Goal: Information Seeking & Learning: Check status

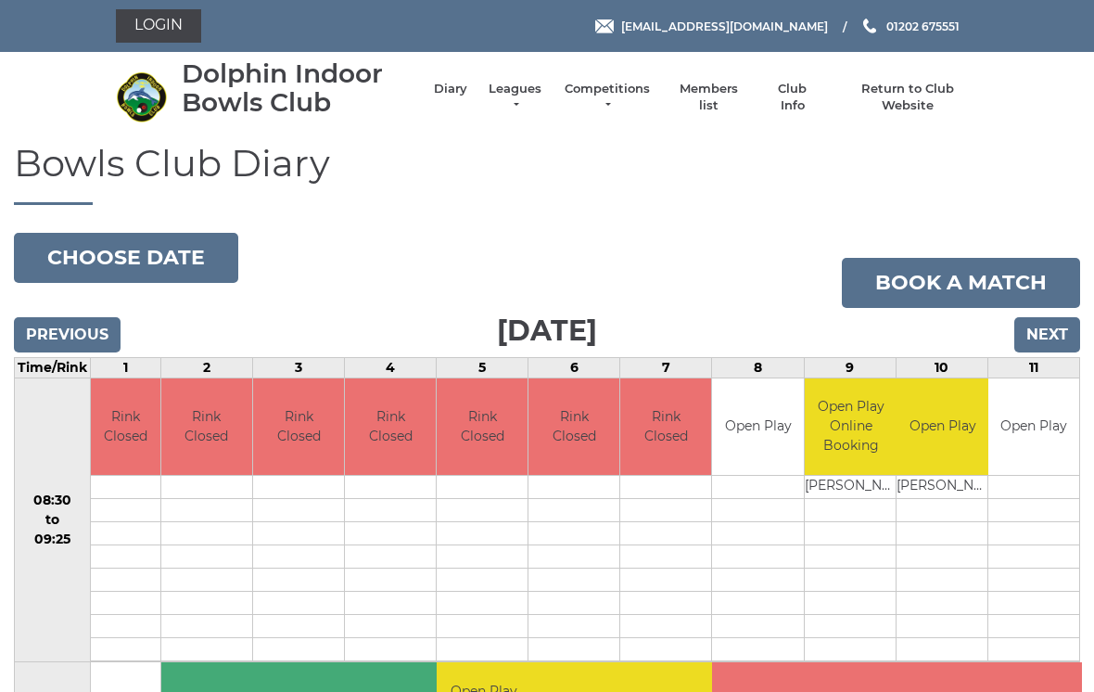
click at [542, 97] on link "Leagues" at bounding box center [515, 97] width 58 height 33
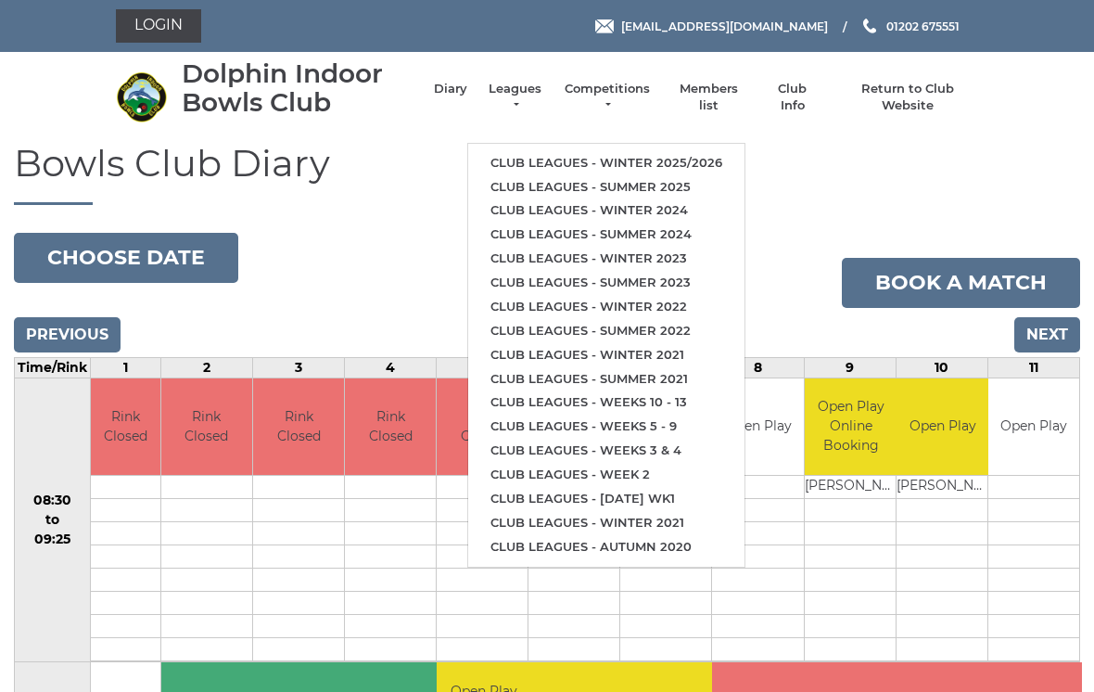
click at [635, 175] on link "Club leagues - Summer 2025" at bounding box center [606, 187] width 276 height 24
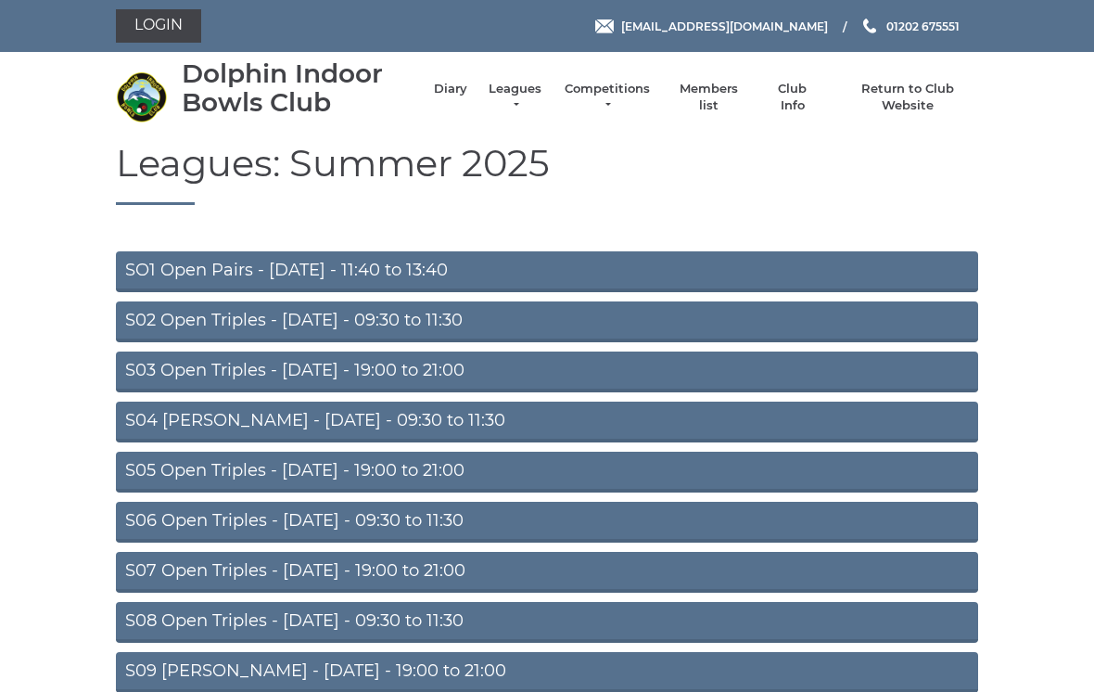
click at [412, 621] on link "S08 Open Triples - Friday - 09:30 to 11:30" at bounding box center [547, 622] width 862 height 41
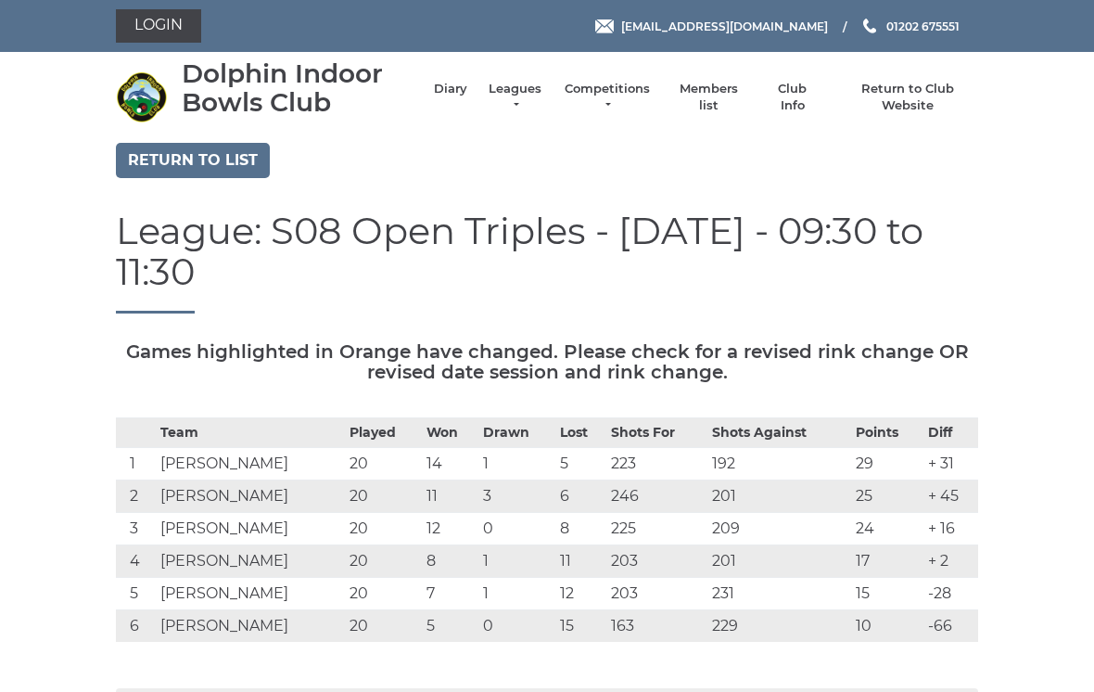
click at [528, 98] on link "Leagues" at bounding box center [515, 97] width 58 height 33
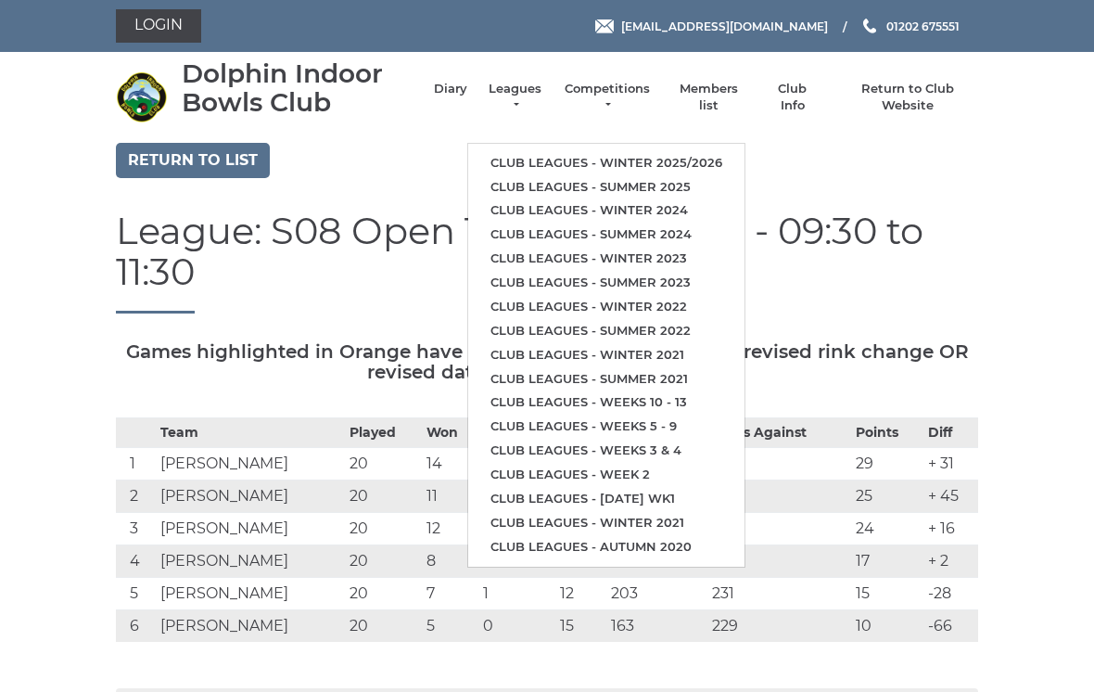
click at [644, 182] on link "Club leagues - Summer 2025" at bounding box center [606, 187] width 276 height 24
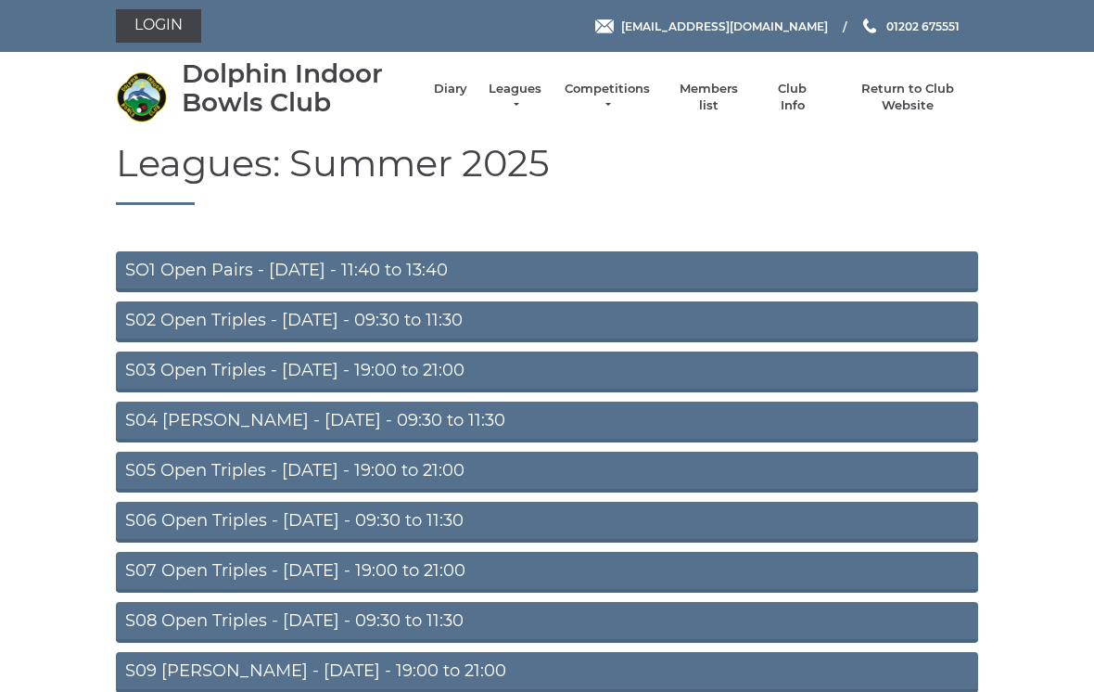
click at [430, 580] on link "S07 Open Triples - Thursday - 19:00 to 21:00" at bounding box center [547, 572] width 862 height 41
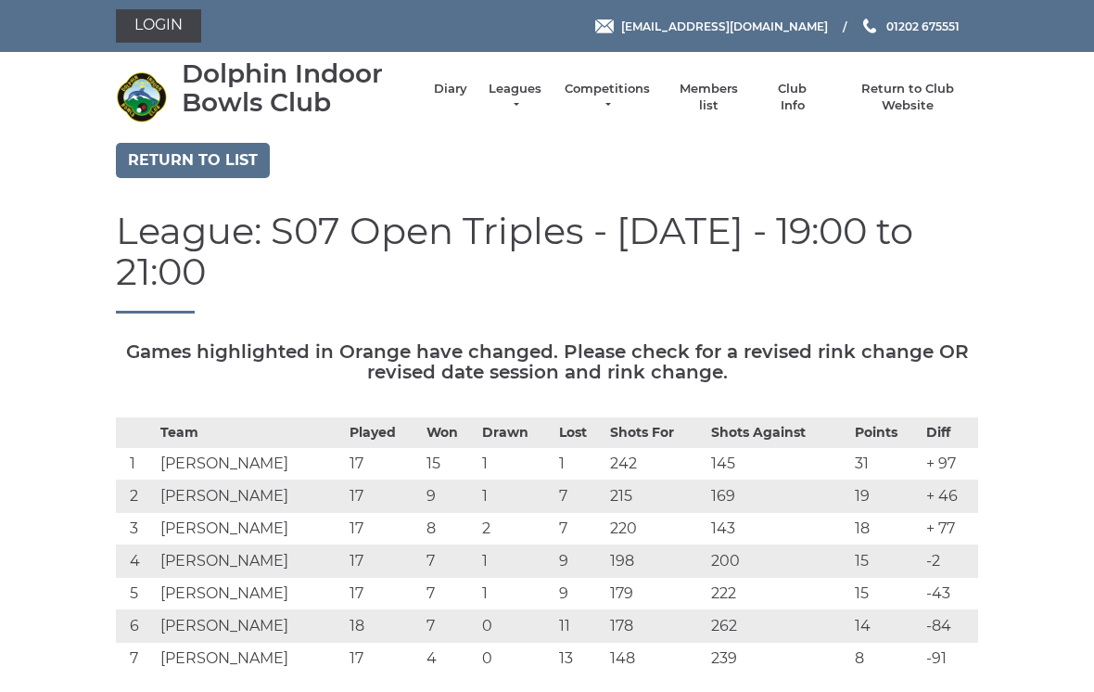
click at [349, 609] on td "18" at bounding box center [383, 625] width 77 height 32
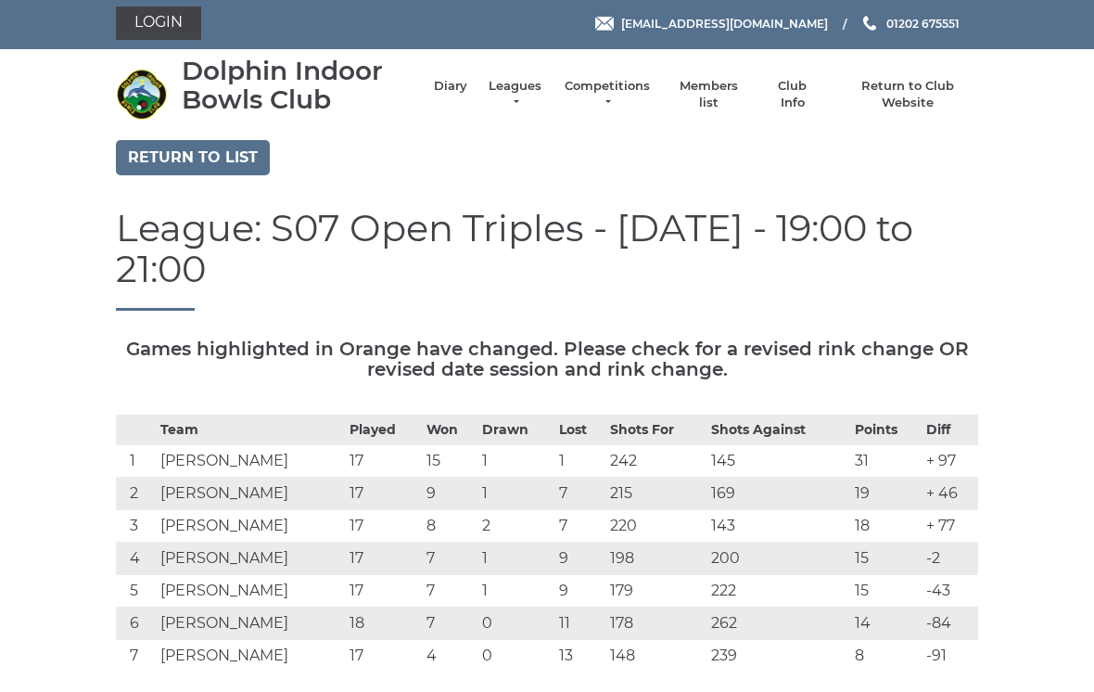
scroll to position [2, 0]
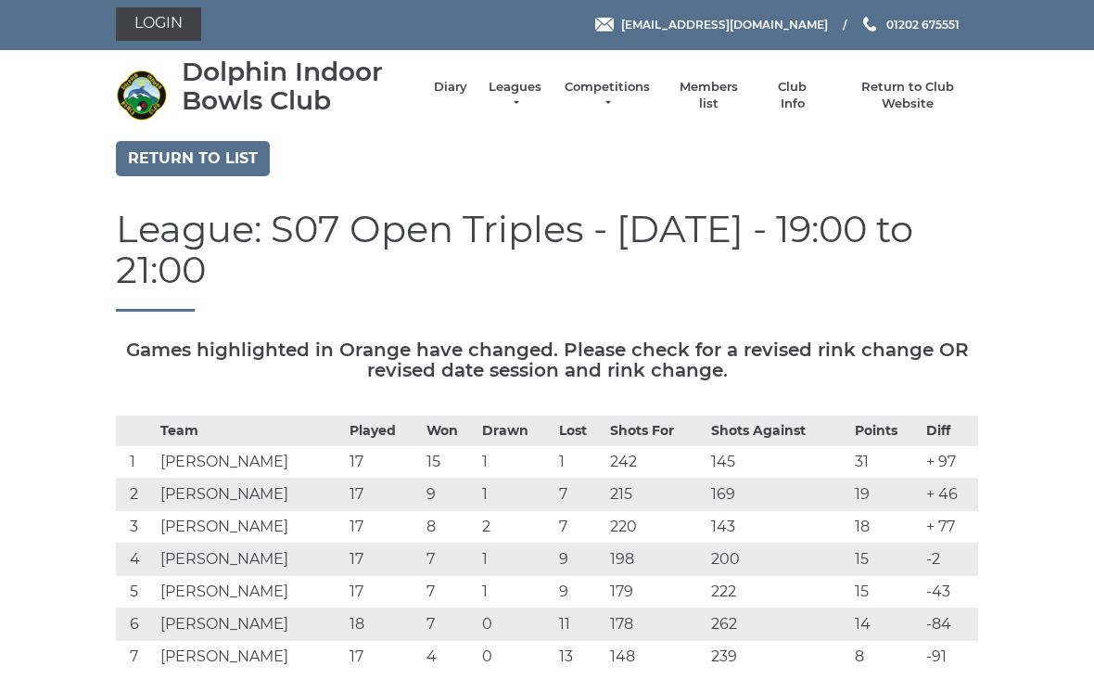
click at [529, 102] on link "Leagues" at bounding box center [515, 95] width 58 height 33
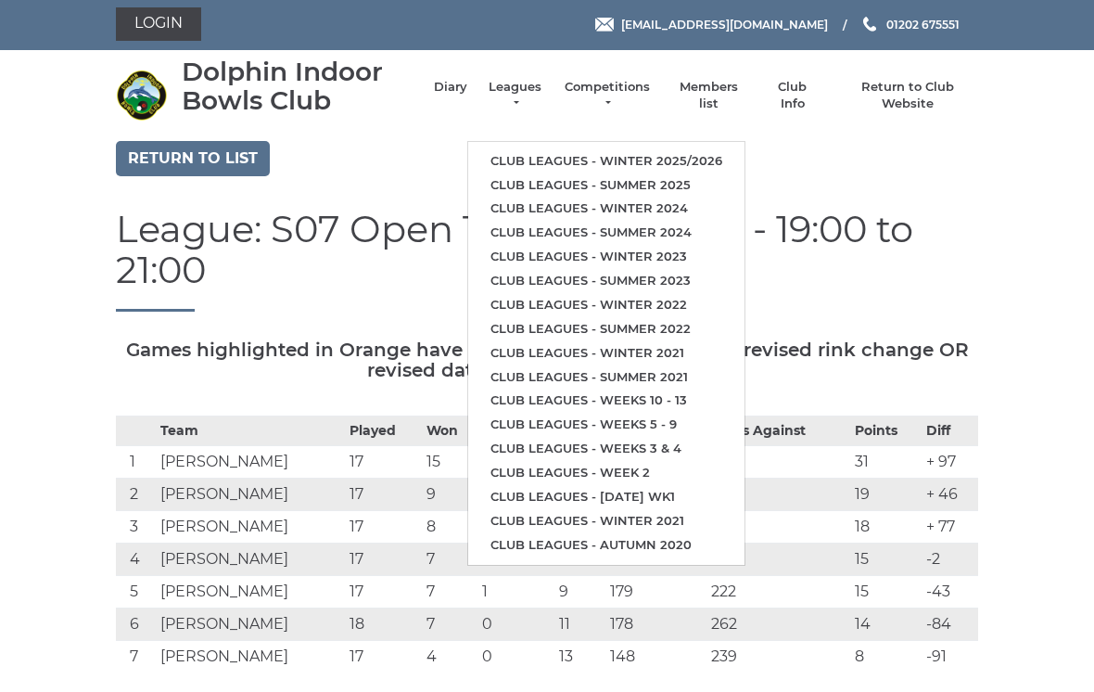
click at [662, 177] on link "Club leagues - Summer 2025" at bounding box center [606, 185] width 276 height 24
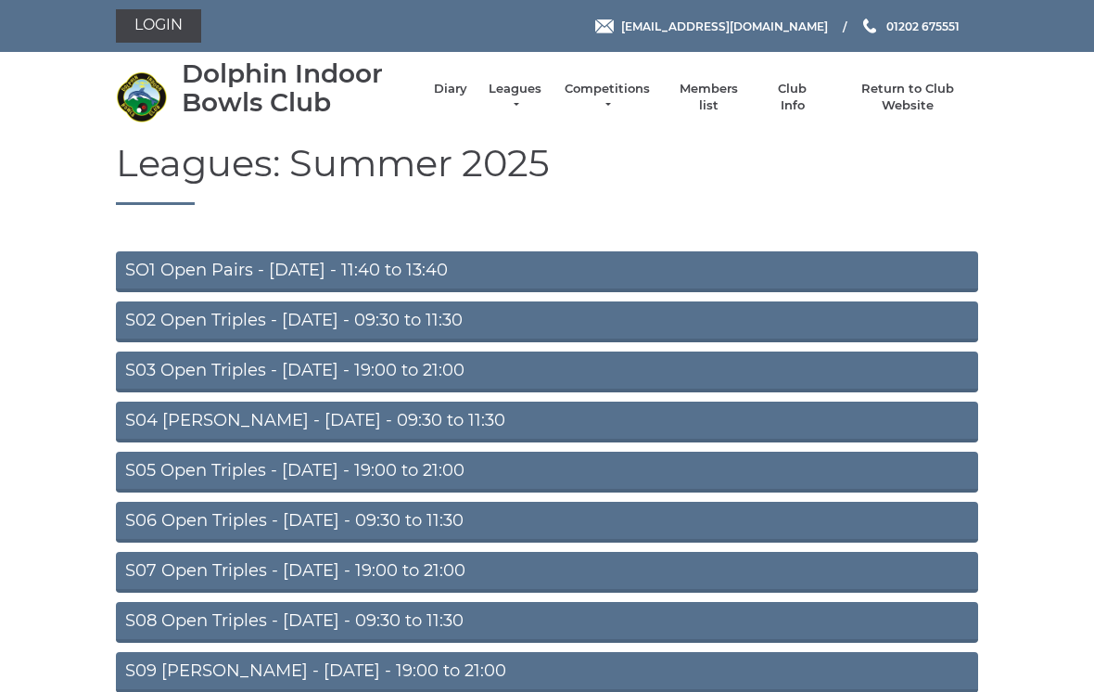
click at [462, 474] on link "S05 Open Triples - [DATE] - 19:00 to 21:00" at bounding box center [547, 472] width 862 height 41
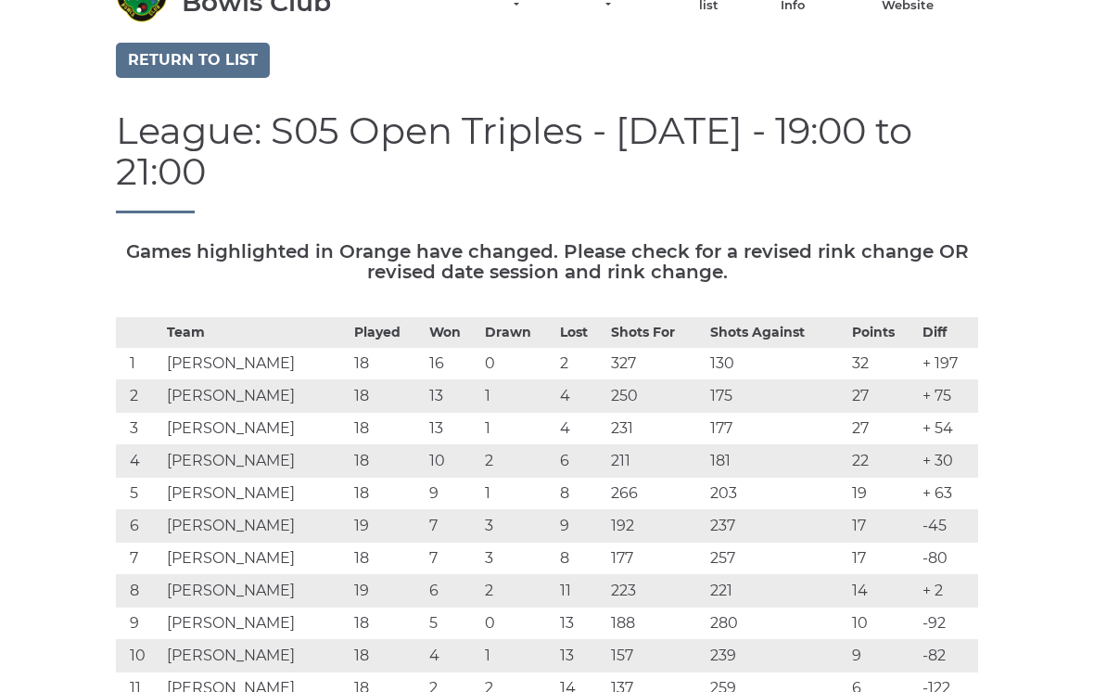
scroll to position [115, 0]
